Goal: Find specific page/section: Find specific page/section

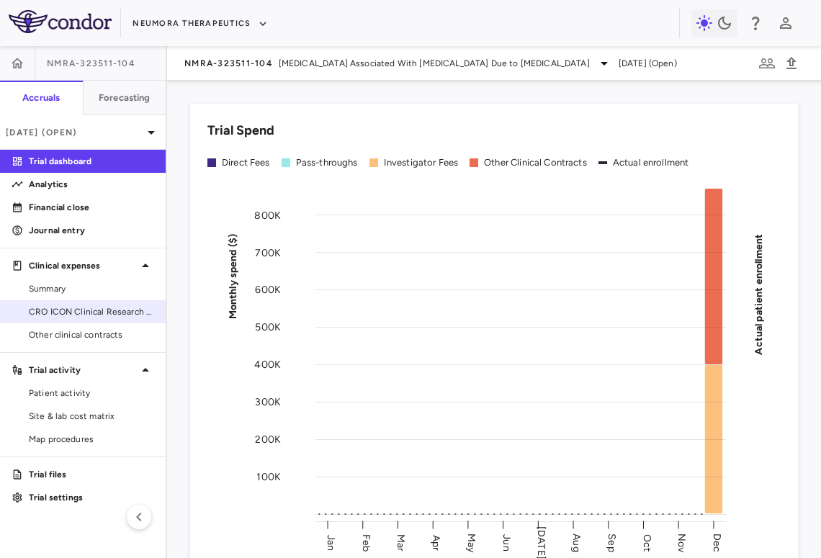
click at [96, 313] on span "CRO ICON Clinical Research Limited" at bounding box center [91, 311] width 125 height 13
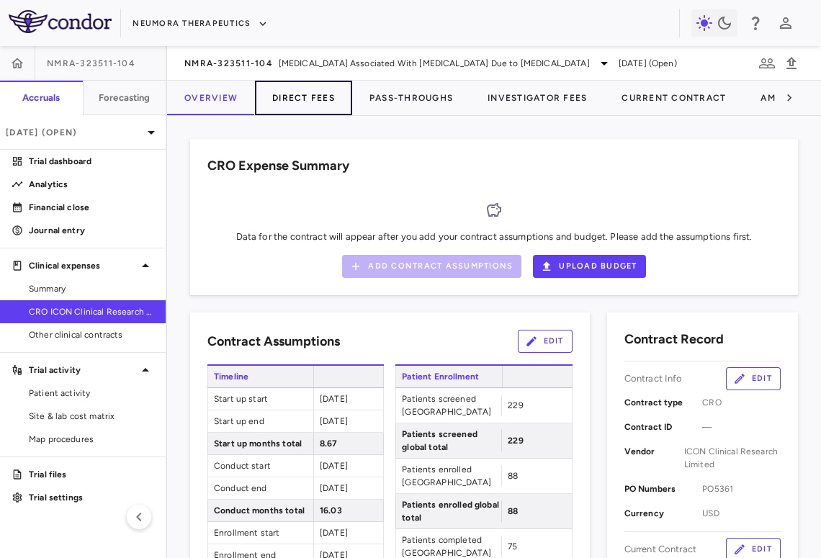
click at [275, 98] on button "Direct Fees" at bounding box center [303, 98] width 97 height 35
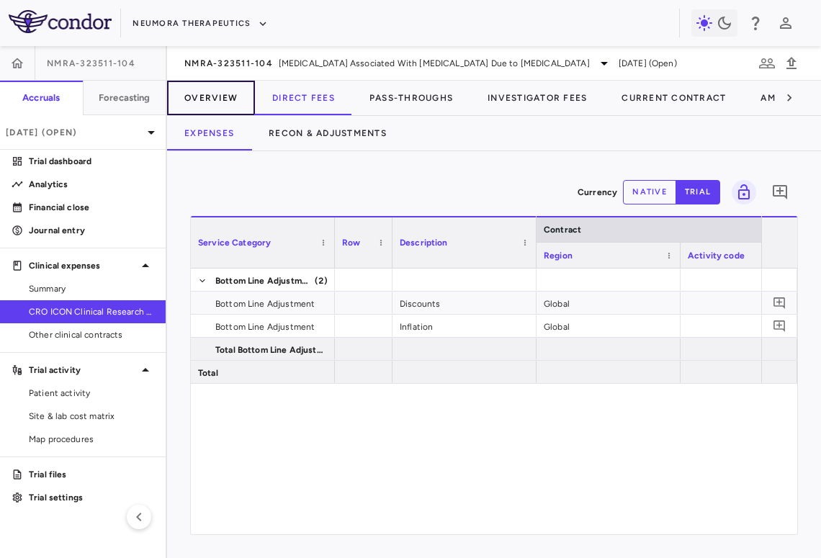
click at [217, 103] on button "Overview" at bounding box center [211, 98] width 88 height 35
